Goal: Task Accomplishment & Management: Use online tool/utility

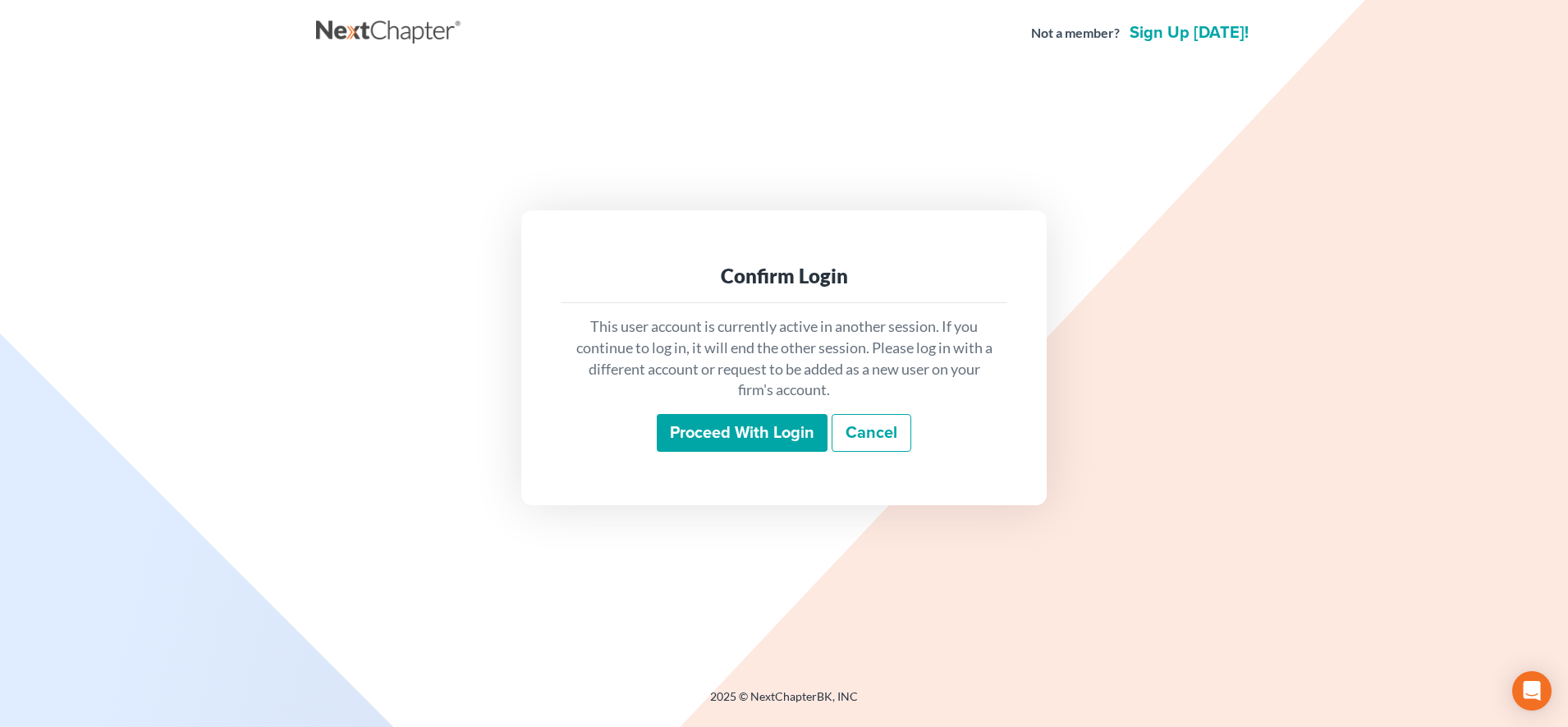
click at [701, 440] on input "Proceed with login" at bounding box center [742, 432] width 171 height 38
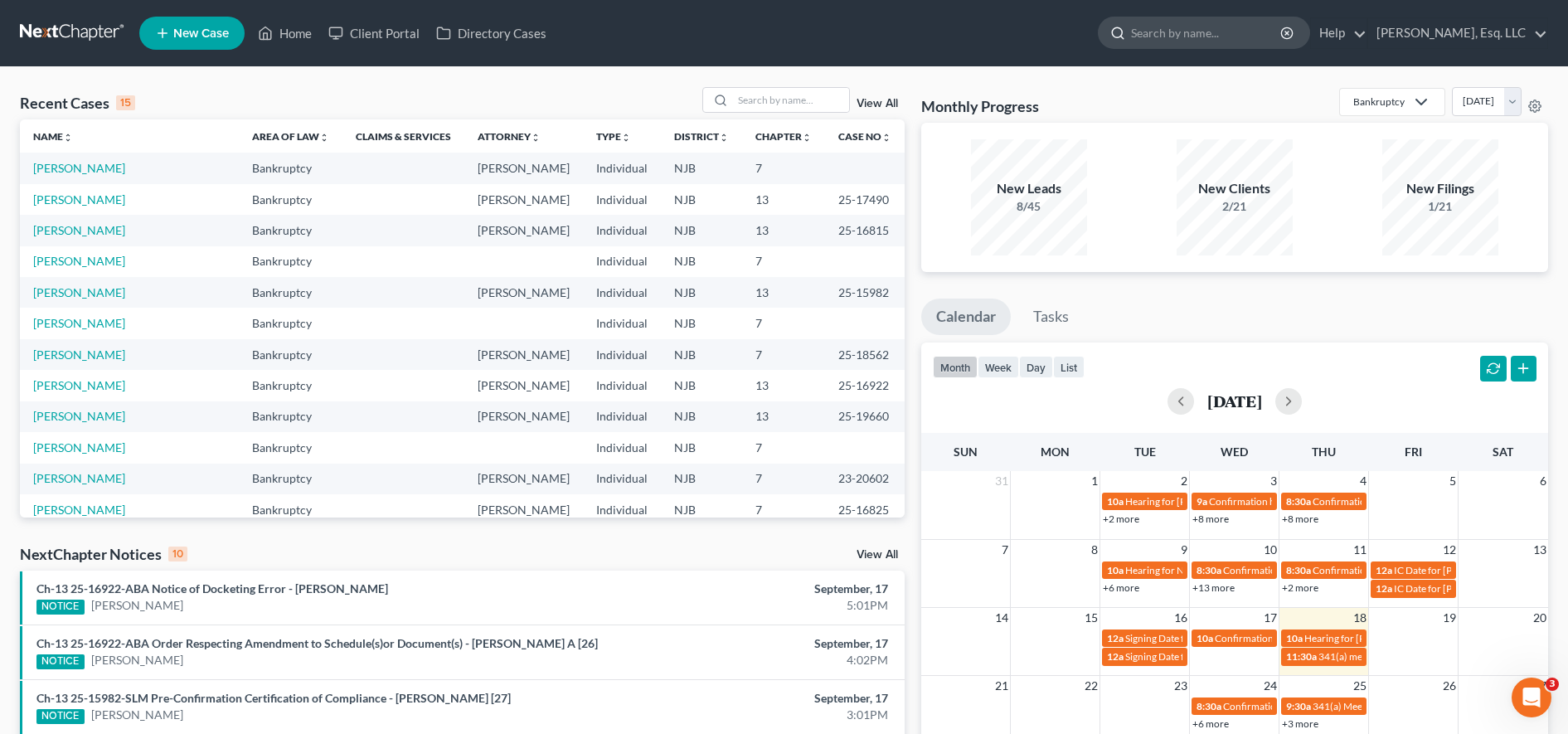
click at [1182, 26] on input "search" at bounding box center [1207, 32] width 152 height 31
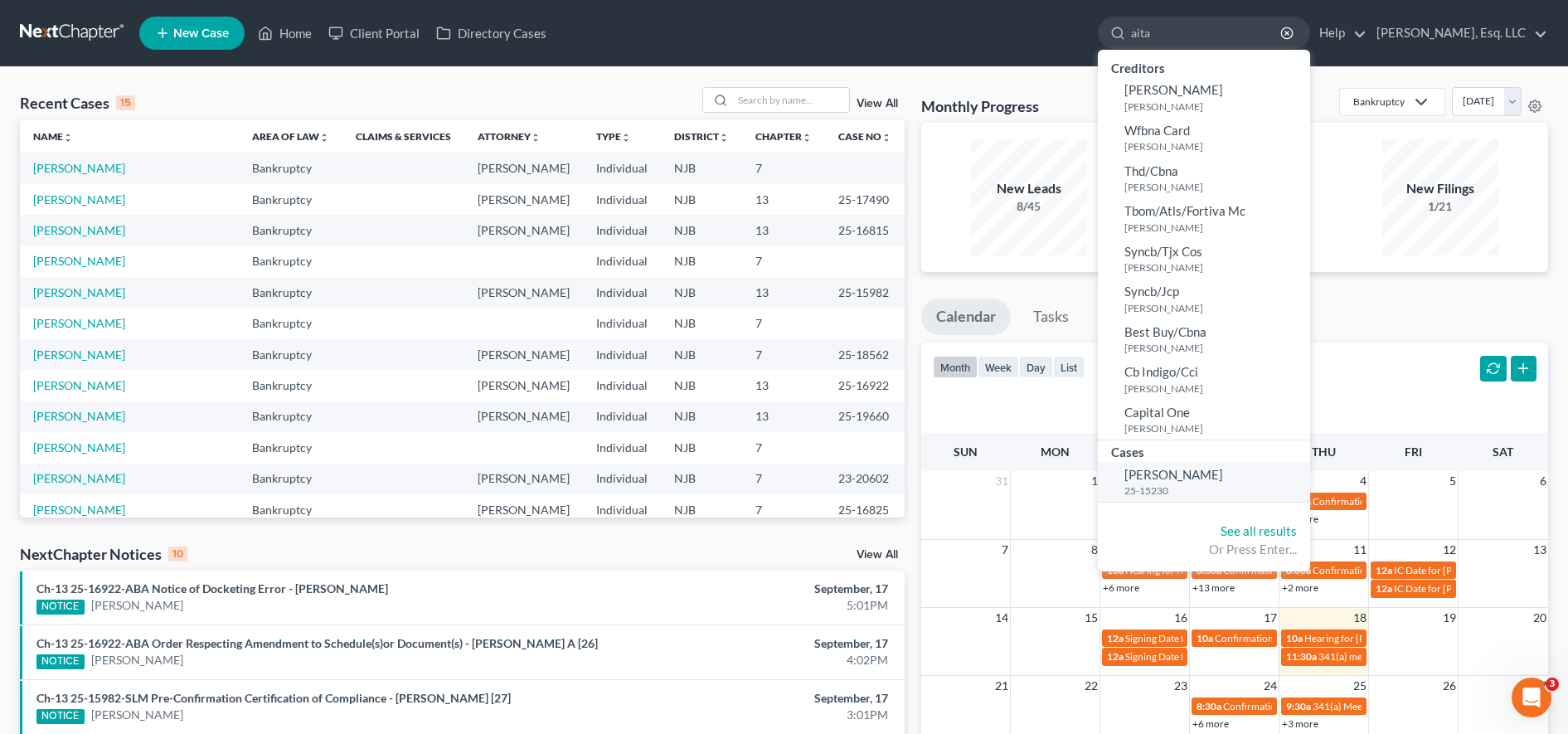
type input "aita"
click at [1172, 478] on span "[PERSON_NAME]" at bounding box center [1173, 475] width 98 height 15
select select "6"
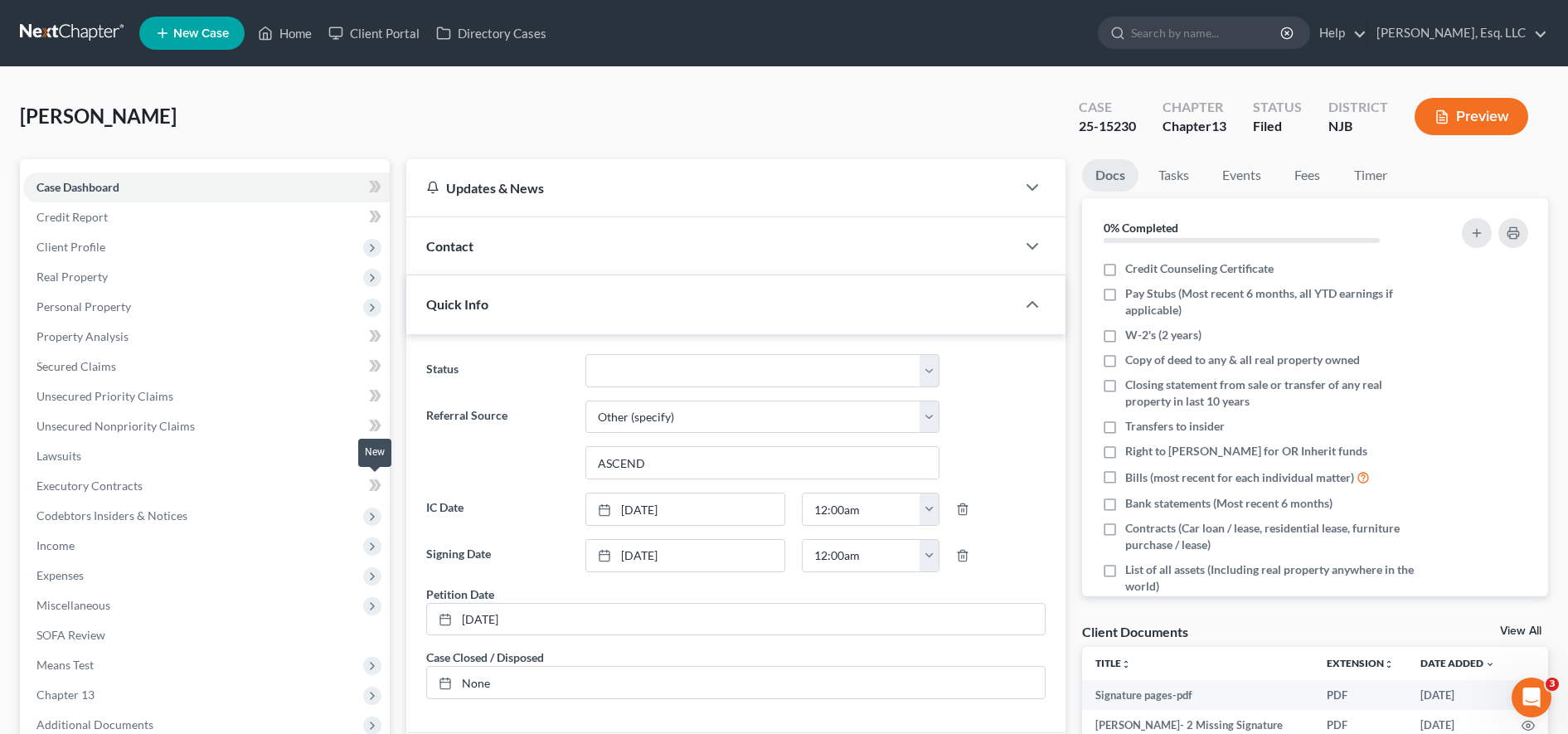
scroll to position [399, 0]
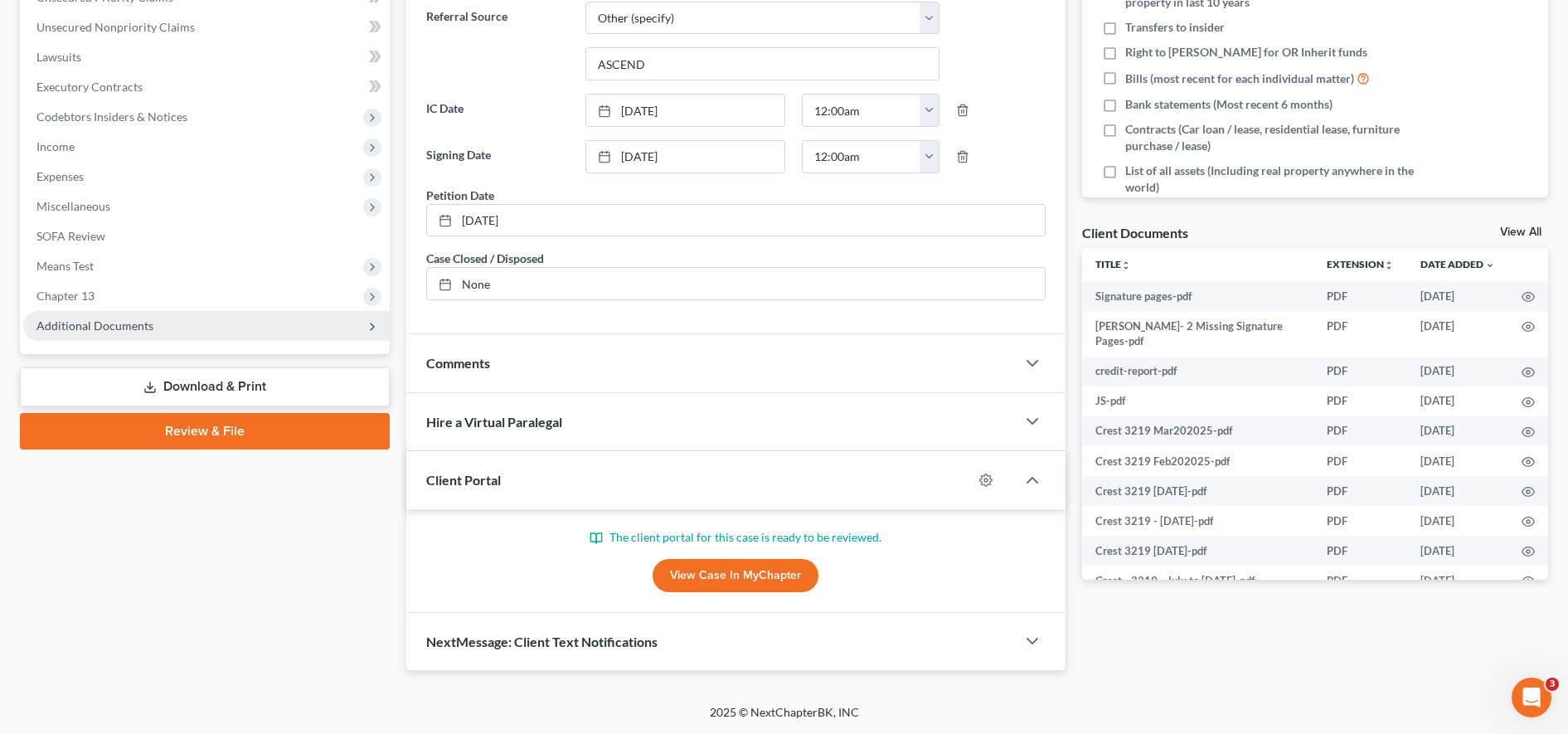
click at [251, 326] on span "Additional Documents" at bounding box center [206, 325] width 366 height 30
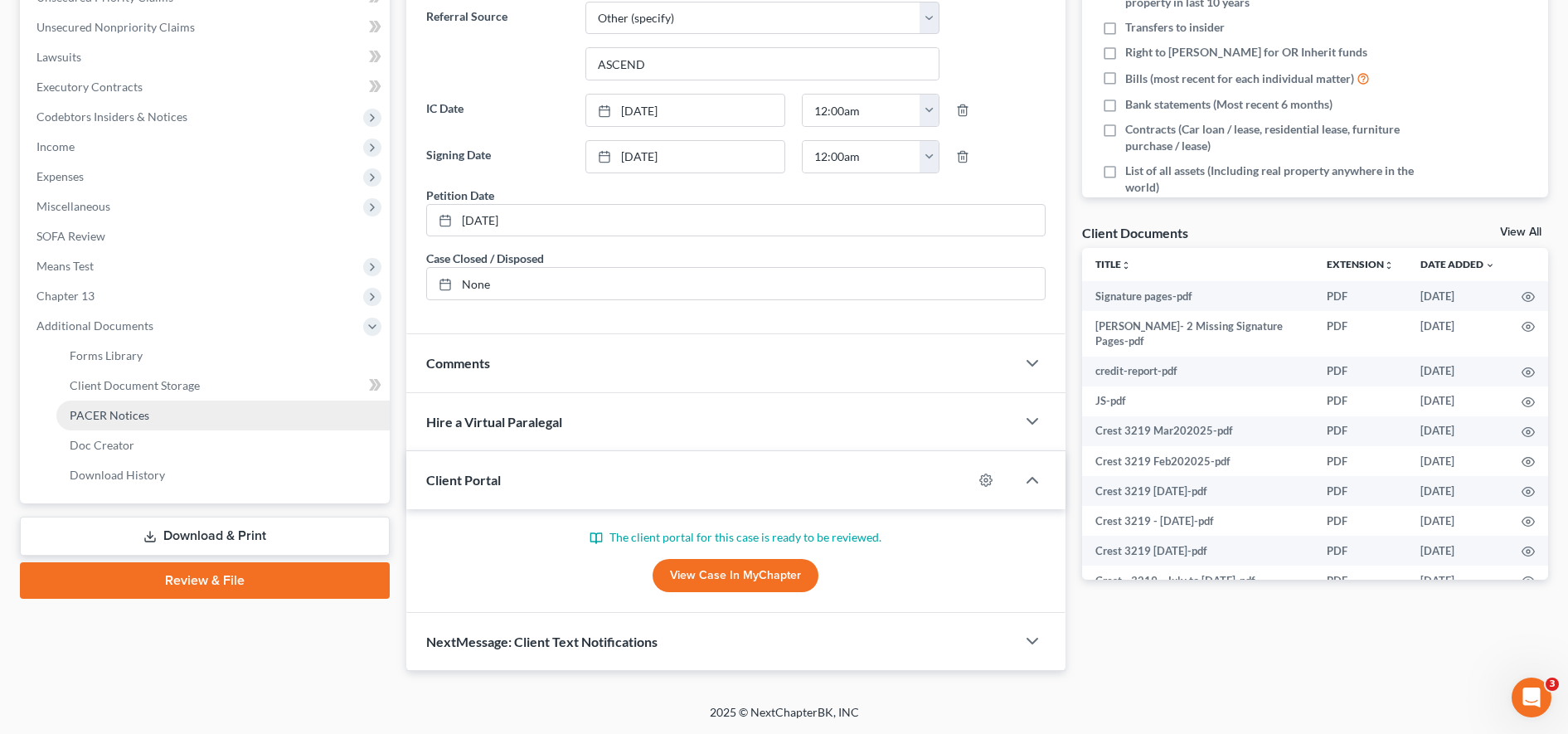
click at [158, 425] on link "PACER Notices" at bounding box center [223, 415] width 334 height 30
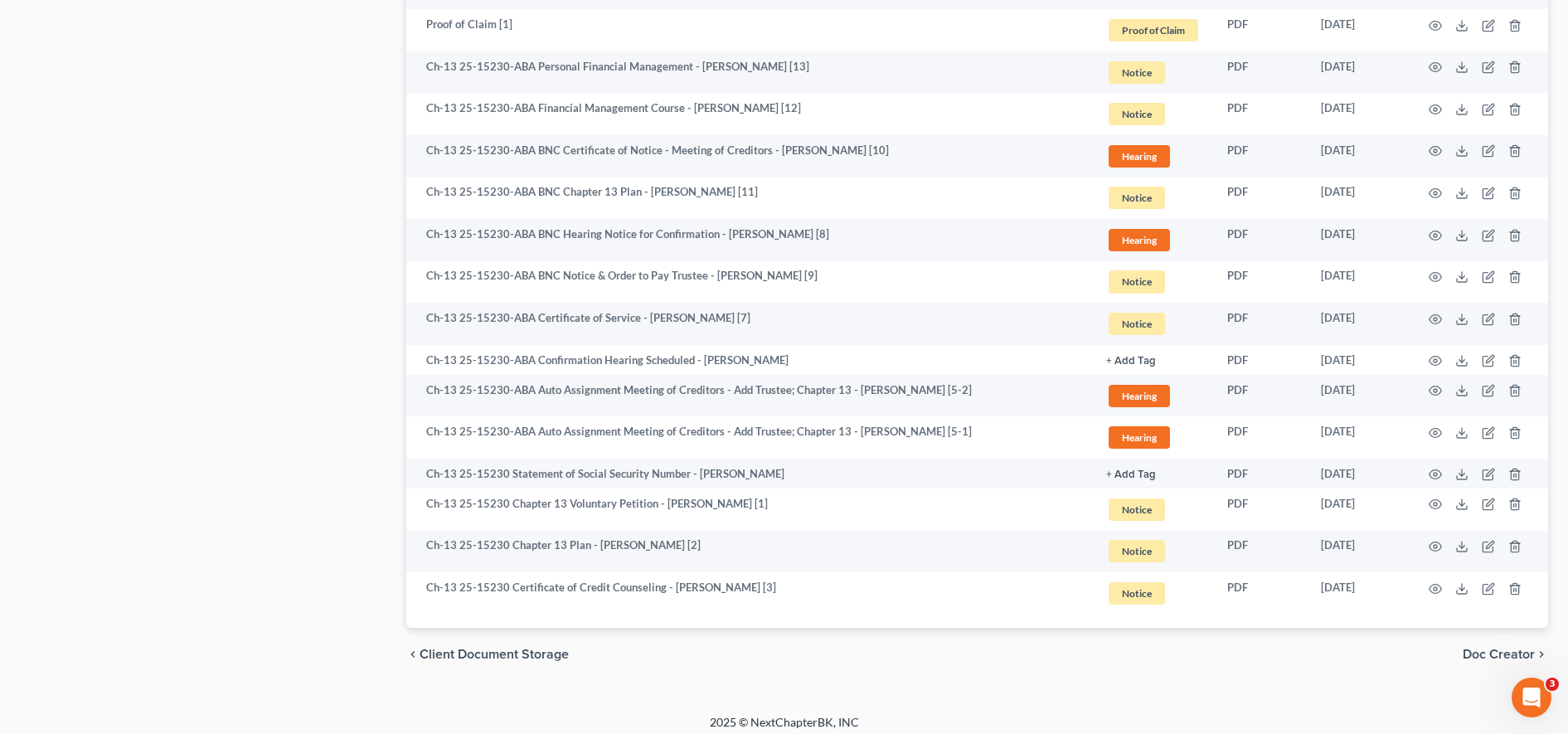
scroll to position [2080, 0]
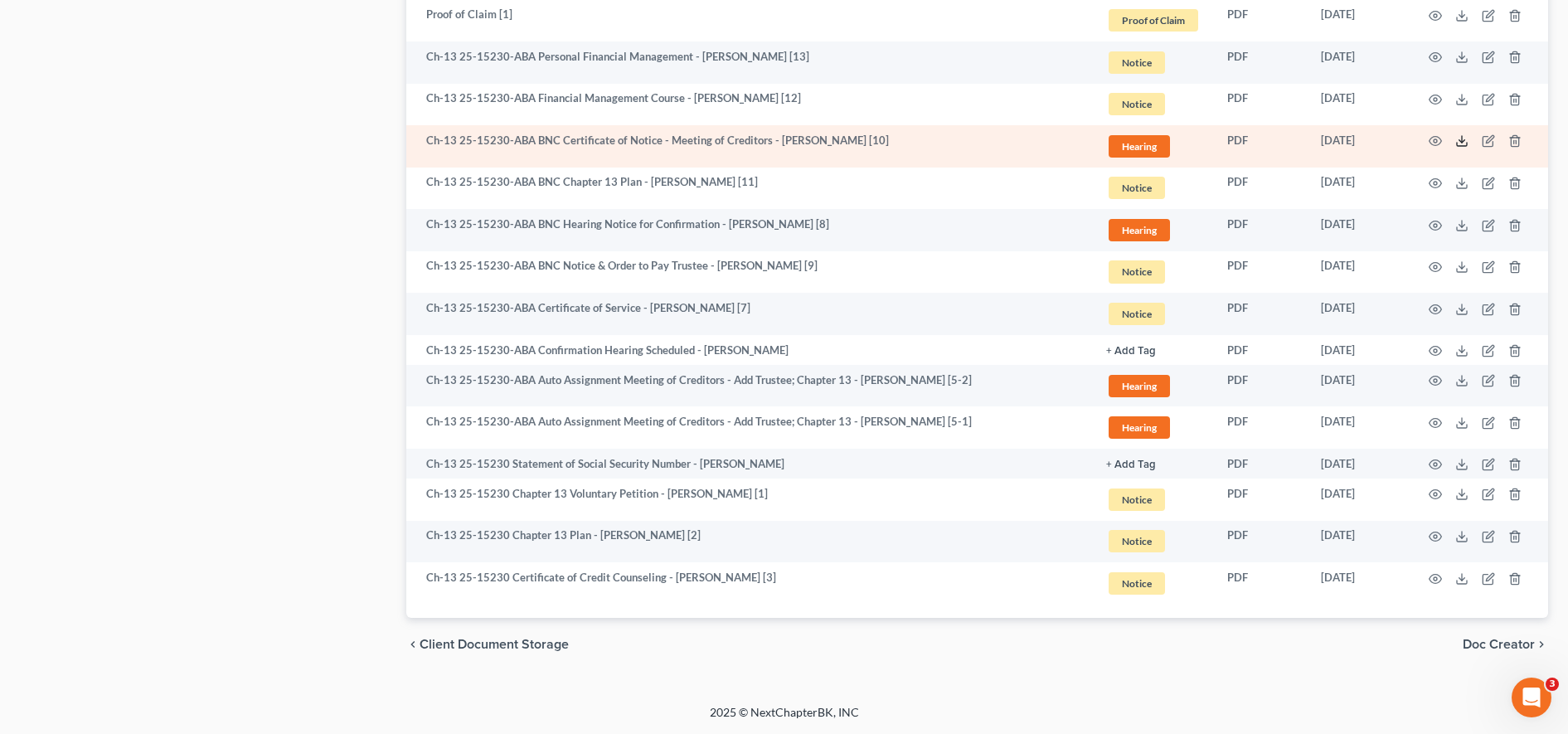
click at [1461, 141] on icon at bounding box center [1461, 141] width 13 height 13
